Goal: Find specific page/section: Find specific page/section

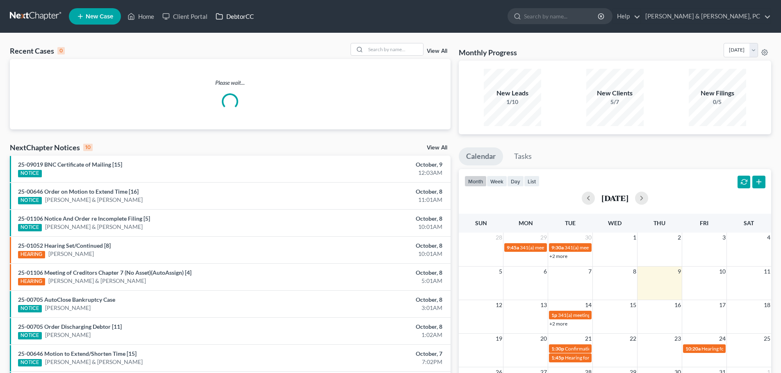
click at [242, 15] on link "DebtorCC" at bounding box center [234, 16] width 46 height 15
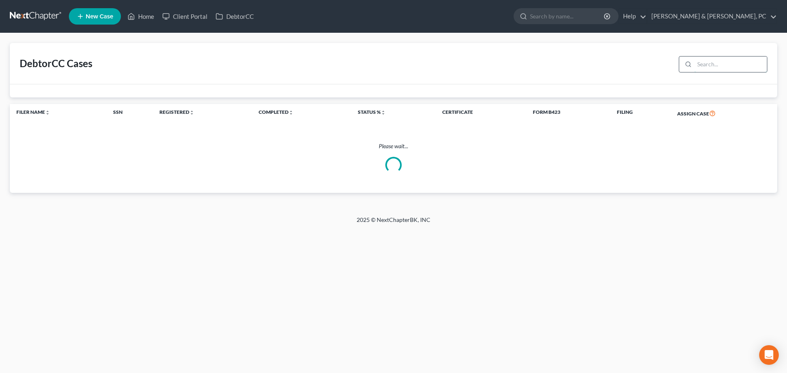
click at [702, 61] on input "search" at bounding box center [730, 65] width 73 height 16
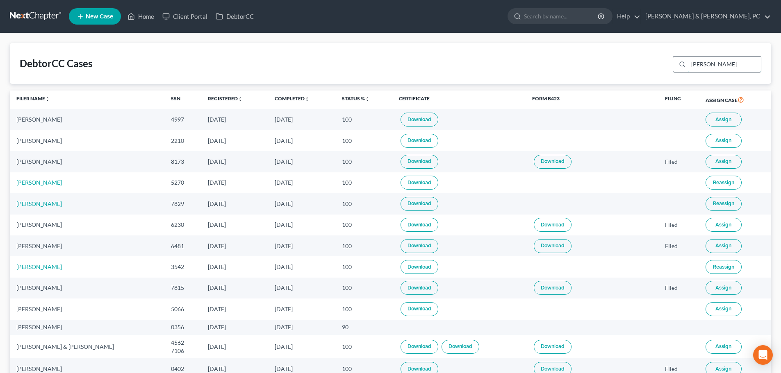
click at [713, 66] on input "[PERSON_NAME]" at bounding box center [724, 65] width 73 height 16
type input "[PERSON_NAME]"
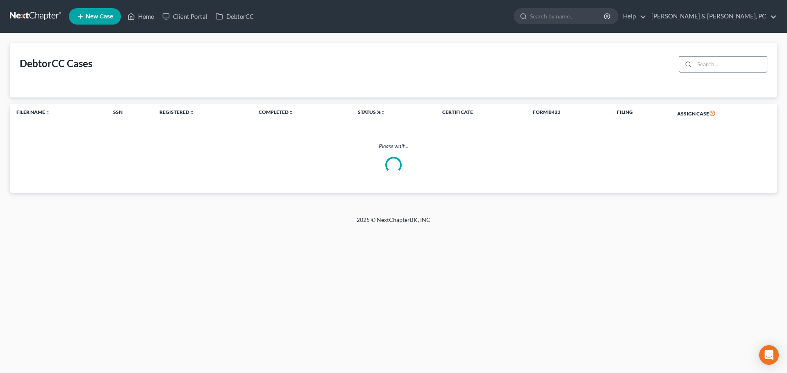
click at [712, 65] on input "search" at bounding box center [730, 65] width 73 height 16
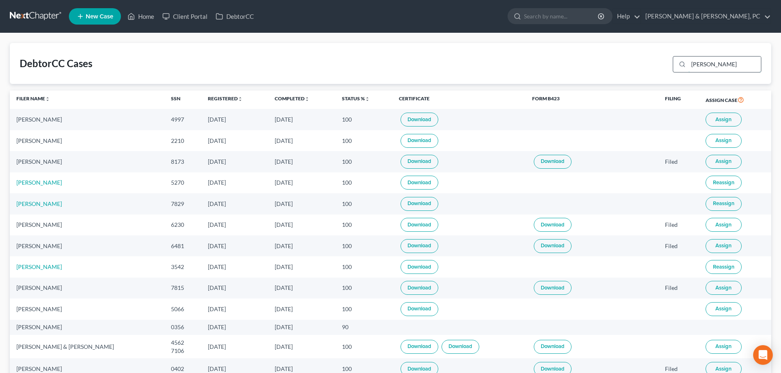
type input "[PERSON_NAME]"
